Goal: Browse casually

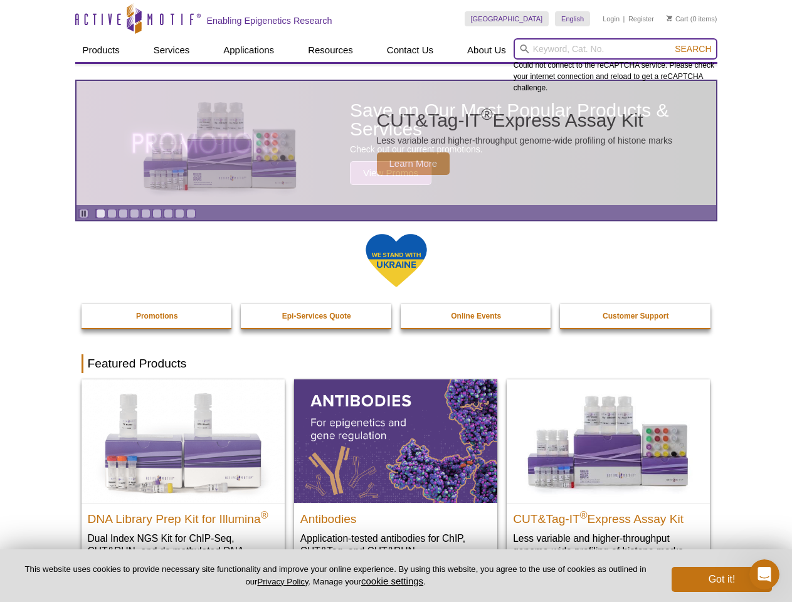
click at [615, 49] on input "search" at bounding box center [616, 48] width 204 height 21
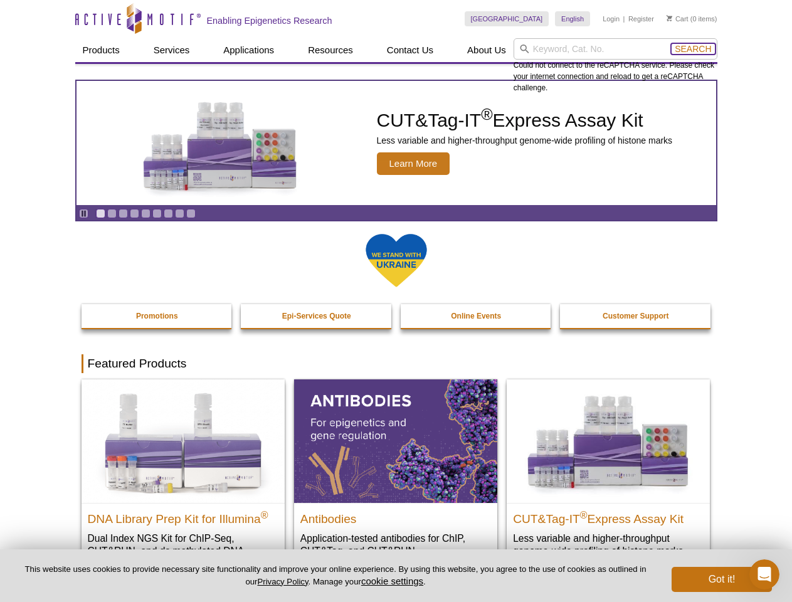
click at [693, 49] on span "Search" at bounding box center [693, 49] width 36 height 10
click at [83, 213] on icon "Pause" at bounding box center [84, 214] width 8 height 8
click at [100, 213] on link "Go to slide 1" at bounding box center [100, 213] width 9 height 9
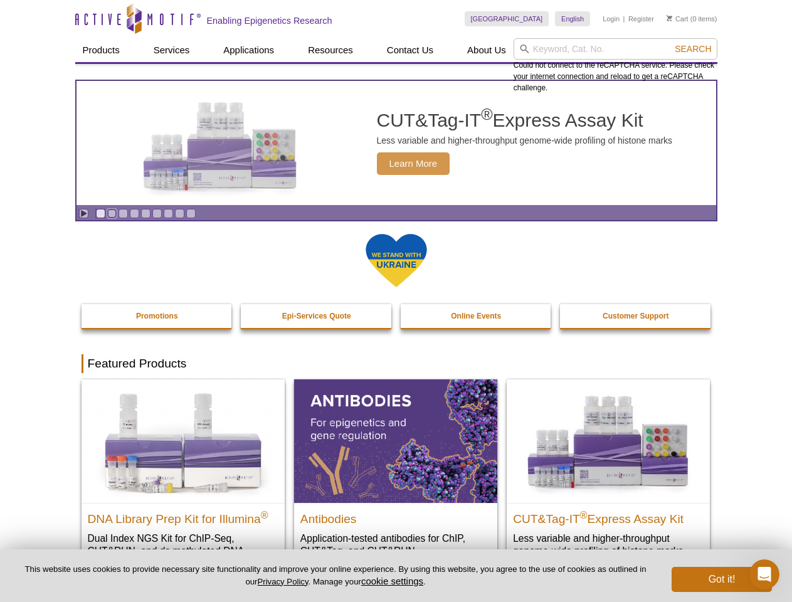
click at [112, 213] on link "Go to slide 2" at bounding box center [111, 213] width 9 height 9
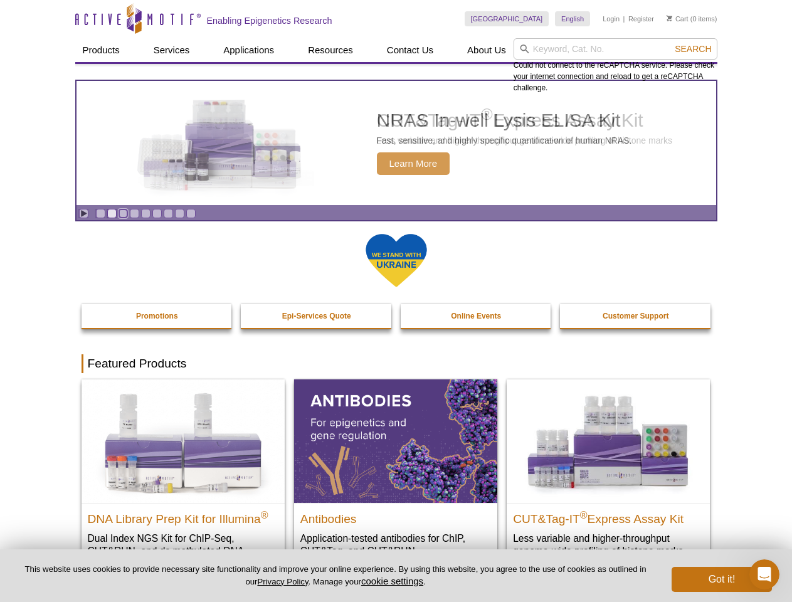
click at [123, 213] on link "Go to slide 3" at bounding box center [123, 213] width 9 height 9
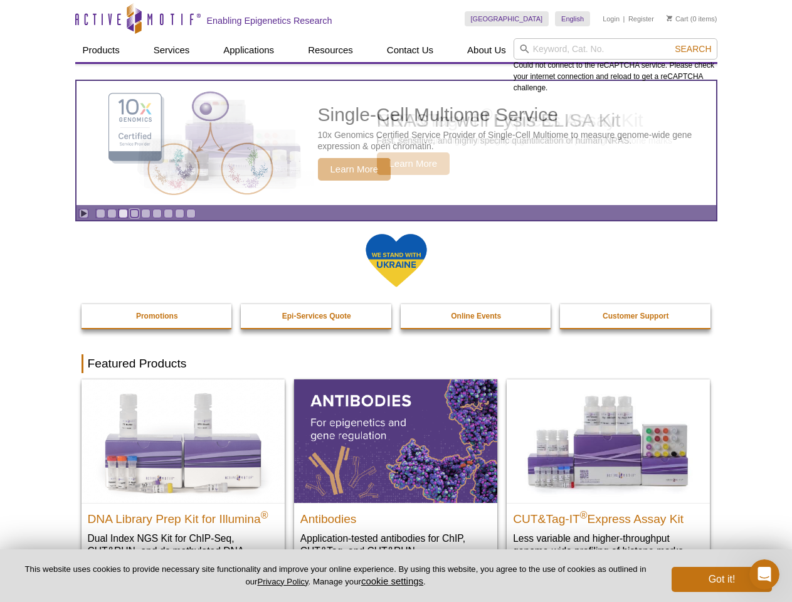
click at [134, 213] on link "Go to slide 4" at bounding box center [134, 213] width 9 height 9
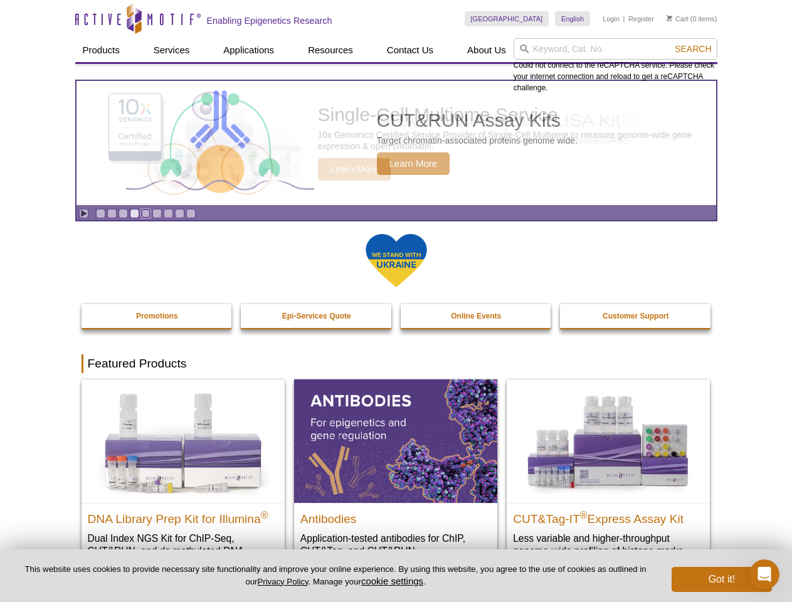
click at [146, 213] on link "Go to slide 5" at bounding box center [145, 213] width 9 height 9
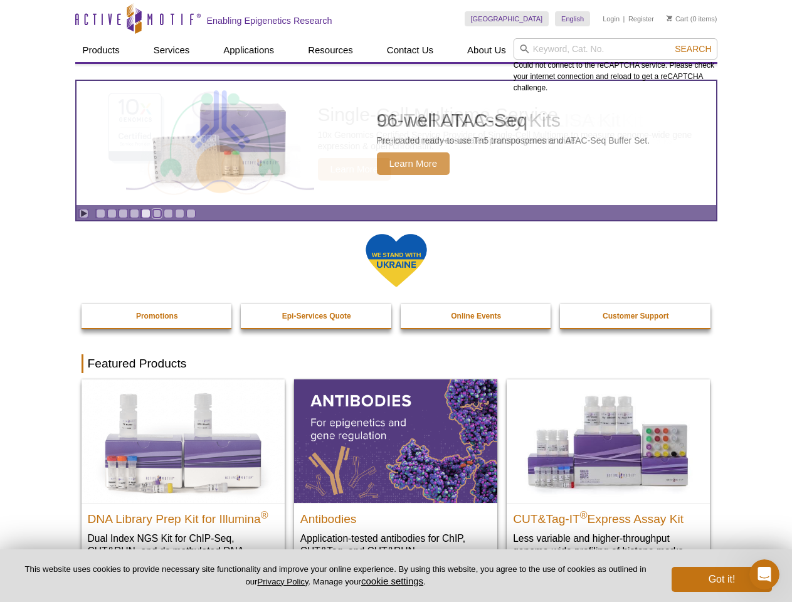
click at [157, 213] on link "Go to slide 6" at bounding box center [156, 213] width 9 height 9
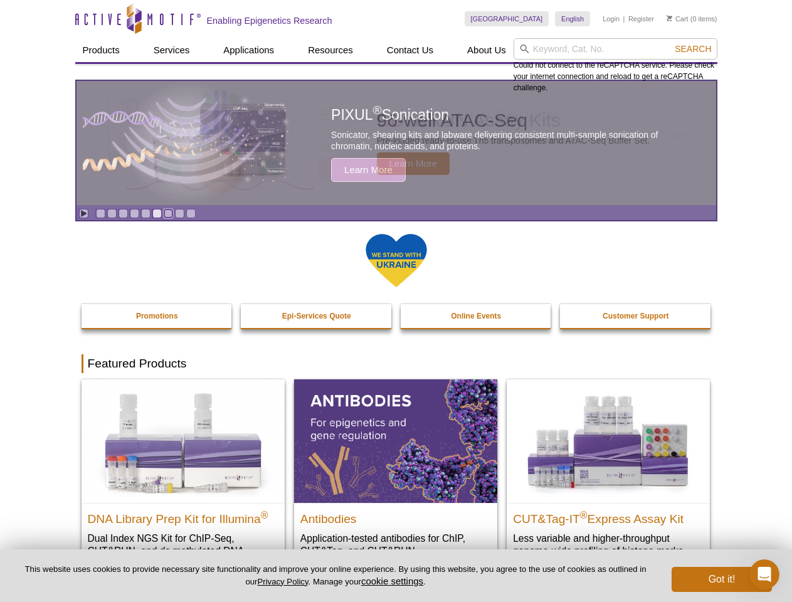
click at [168, 213] on link "Go to slide 7" at bounding box center [168, 213] width 9 height 9
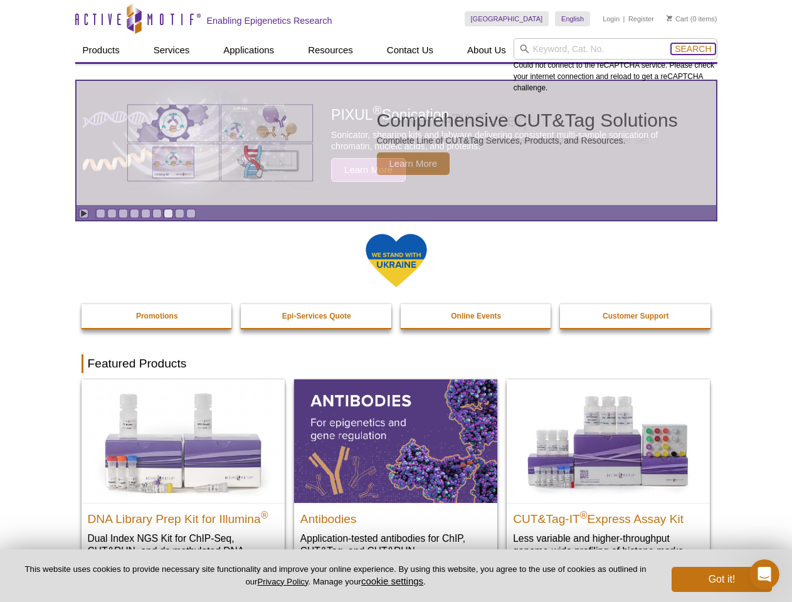
click at [693, 49] on span "Search" at bounding box center [693, 49] width 36 height 10
